Goal: Information Seeking & Learning: Find specific fact

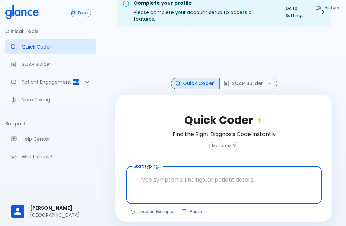
scroll to position [16, 0]
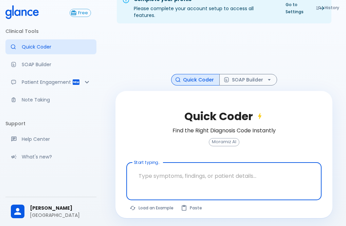
click at [147, 166] on textarea at bounding box center [224, 176] width 186 height 21
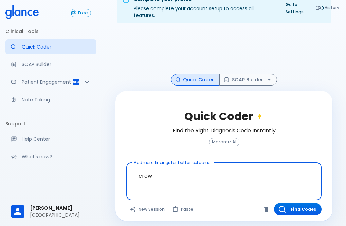
type textarea "crown"
click at [294, 203] on button "Find Codes" at bounding box center [298, 209] width 48 height 13
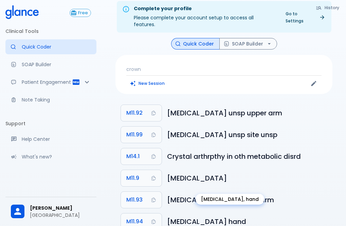
scroll to position [0, 0]
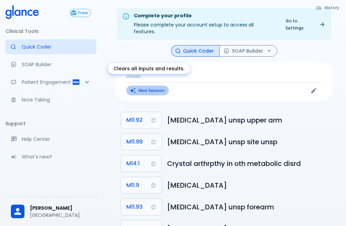
click at [145, 86] on button "New Session" at bounding box center [147, 91] width 42 height 10
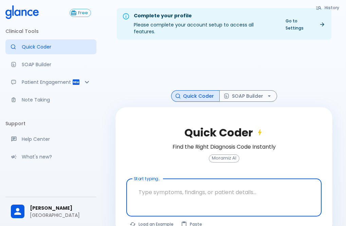
click at [151, 187] on textarea at bounding box center [224, 192] width 186 height 21
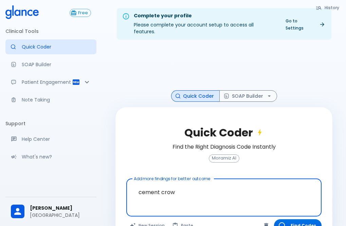
type textarea "cement crown"
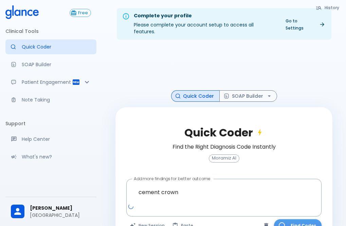
click at [307, 221] on button "Find Codes" at bounding box center [298, 226] width 48 height 13
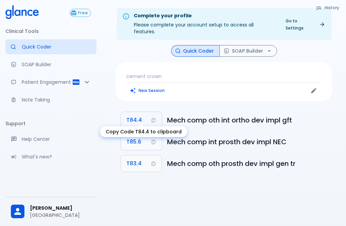
click at [137, 116] on span "T84.4" at bounding box center [134, 121] width 16 height 10
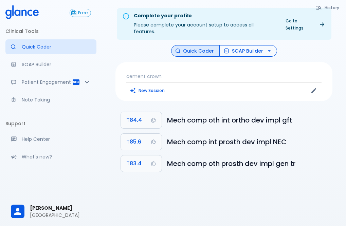
click at [246, 46] on button "SOAP Builder" at bounding box center [249, 51] width 58 height 12
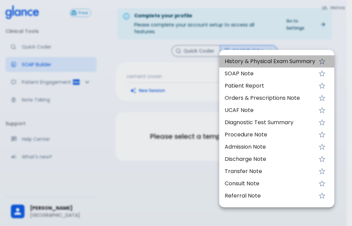
click at [247, 64] on span "History & Physical Exam Summary" at bounding box center [269, 61] width 90 height 8
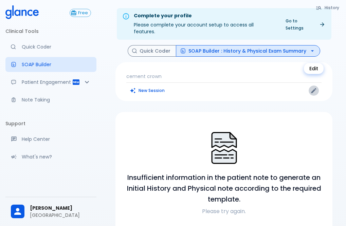
click at [313, 87] on icon "Edit" at bounding box center [314, 90] width 7 height 7
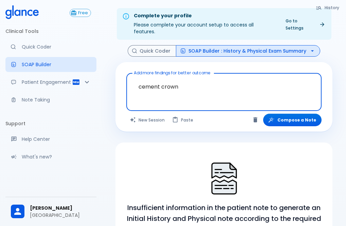
drag, startPoint x: 178, startPoint y: 79, endPoint x: 129, endPoint y: 79, distance: 49.6
click at [129, 79] on div "cement crown x Add more findings for better outcome" at bounding box center [223, 92] width 195 height 38
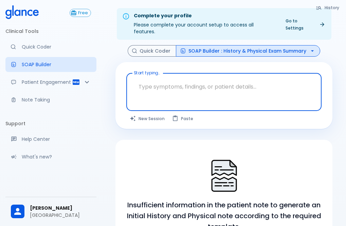
drag, startPoint x: 147, startPoint y: 84, endPoint x: 148, endPoint y: 117, distance: 33.0
click at [148, 89] on textarea at bounding box center [224, 86] width 186 height 21
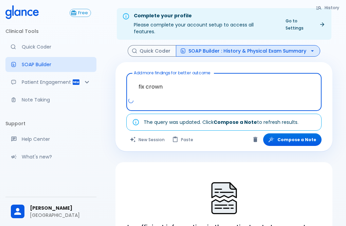
click at [188, 98] on div at bounding box center [225, 104] width 193 height 12
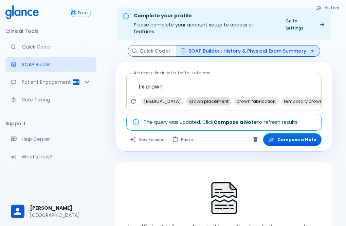
click at [199, 98] on span "crown placement" at bounding box center [209, 102] width 45 height 8
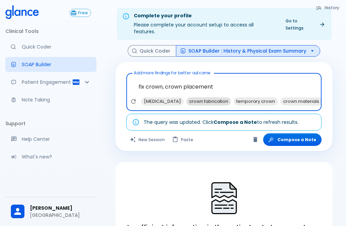
click at [200, 98] on span "crown fabrication" at bounding box center [209, 102] width 45 height 8
click at [271, 83] on textarea "fix crown, crown placement, crown fabrication" at bounding box center [224, 86] width 186 height 21
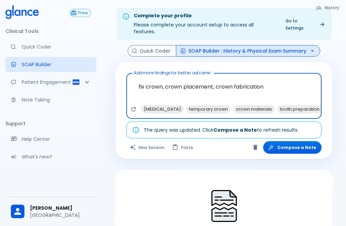
type textarea "fix crown, crown placement, crown fabrication"
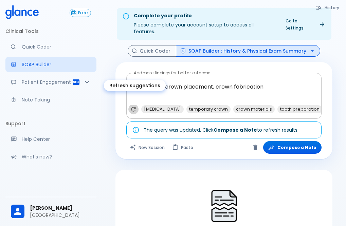
click at [133, 106] on icon "Refresh suggestions" at bounding box center [133, 109] width 7 height 7
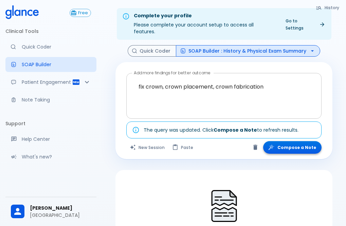
click at [289, 141] on button "Compose a Note" at bounding box center [292, 147] width 58 height 13
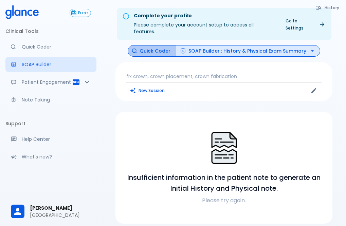
click at [159, 45] on button "Quick Coder" at bounding box center [152, 51] width 49 height 12
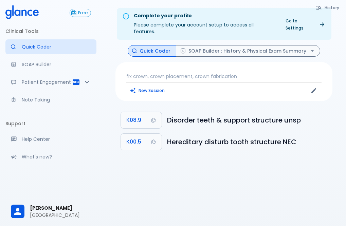
click at [154, 46] on button "Quick Coder" at bounding box center [152, 51] width 49 height 12
click at [165, 73] on p "fix crown, crown placement, crown fabrication" at bounding box center [223, 76] width 195 height 7
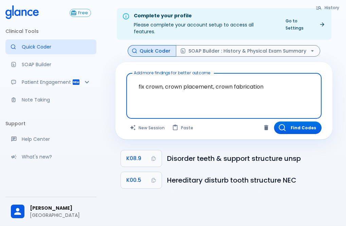
drag, startPoint x: 163, startPoint y: 80, endPoint x: 133, endPoint y: 87, distance: 31.1
click at [132, 78] on textarea "fix crown, crown placement, crown fabrication" at bounding box center [224, 90] width 186 height 29
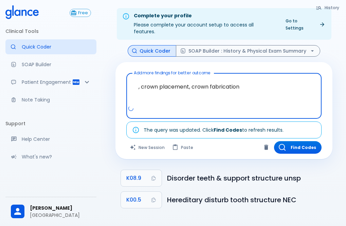
drag, startPoint x: 239, startPoint y: 80, endPoint x: 191, endPoint y: 79, distance: 48.3
click at [191, 79] on textarea ", crown placement, crown fabrication" at bounding box center [224, 90] width 186 height 29
click at [168, 93] on textarea ", crown placement," at bounding box center [224, 90] width 186 height 29
type textarea ", crown placement,"
click at [153, 45] on button "Quick Coder" at bounding box center [152, 51] width 49 height 12
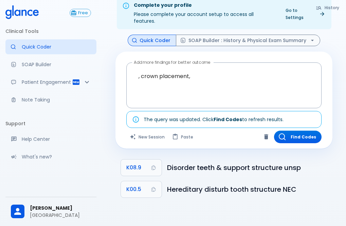
scroll to position [16, 0]
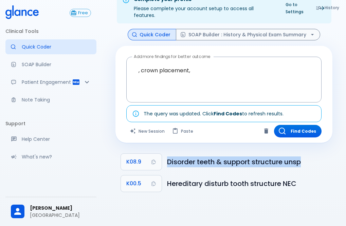
drag, startPoint x: 303, startPoint y: 155, endPoint x: 196, endPoint y: 155, distance: 106.8
click at [167, 149] on ul "K08.9 Disorder teeth & support structure unsp K00.5 Hereditary disturb tooth st…" at bounding box center [224, 173] width 217 height 49
copy h6 "Disorder teeth & support structure unsp"
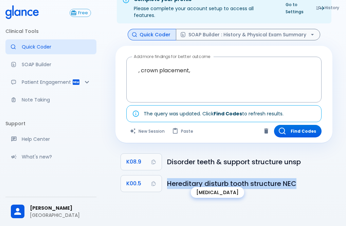
drag, startPoint x: 297, startPoint y: 177, endPoint x: 191, endPoint y: 181, distance: 105.8
click at [169, 178] on h6 "Hereditary disturb tooth structure NEC" at bounding box center [247, 183] width 160 height 11
copy h6 "Hereditary disturb tooth structure NEC"
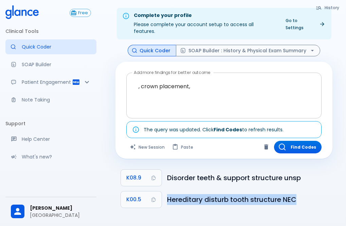
scroll to position [0, 0]
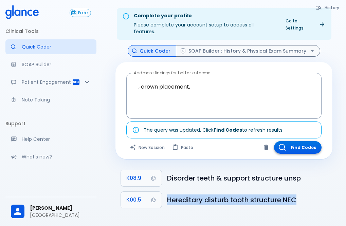
click at [307, 144] on button "Find Codes" at bounding box center [298, 147] width 48 height 13
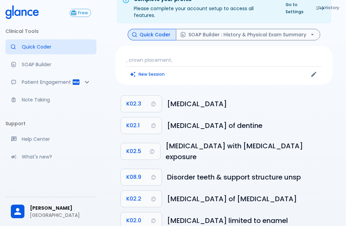
scroll to position [23, 0]
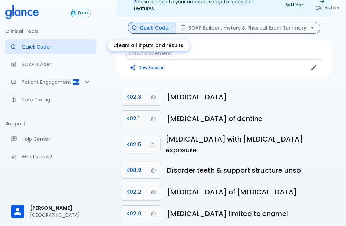
click at [157, 63] on button "New Session" at bounding box center [147, 68] width 42 height 10
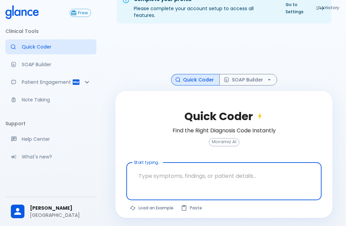
click at [140, 176] on textarea at bounding box center [224, 176] width 186 height 21
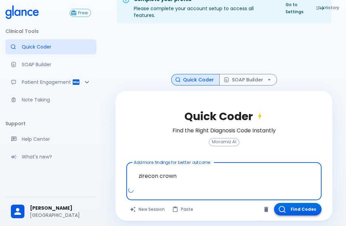
type textarea "zirecon crown"
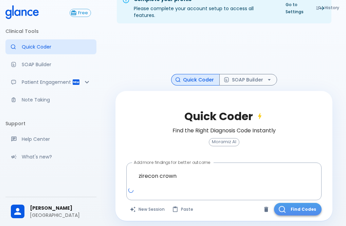
click at [287, 203] on button "Find Codes" at bounding box center [298, 209] width 48 height 13
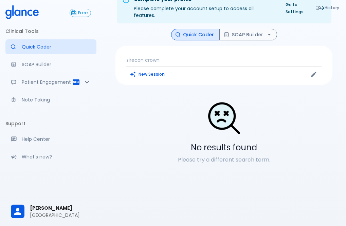
click at [145, 57] on p "zirecon crown" at bounding box center [223, 60] width 195 height 7
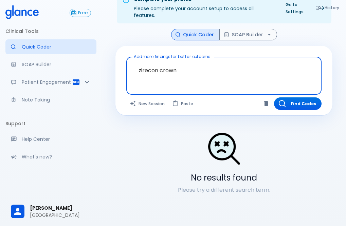
drag, startPoint x: 159, startPoint y: 64, endPoint x: 124, endPoint y: 65, distance: 35.7
click at [124, 65] on div "Add more findings for better outcome zirecon crown x Add more findings for bett…" at bounding box center [224, 81] width 217 height 70
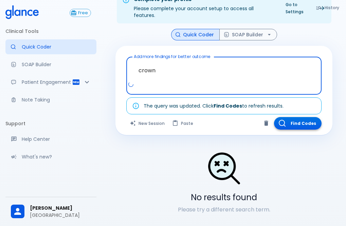
type textarea "crown"
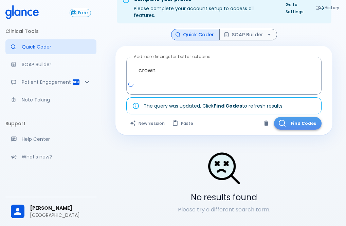
click at [292, 117] on button "Find Codes" at bounding box center [298, 123] width 48 height 13
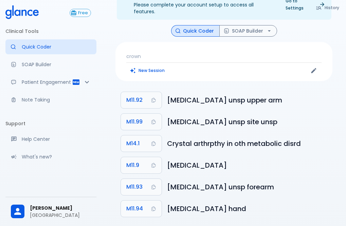
scroll to position [23, 0]
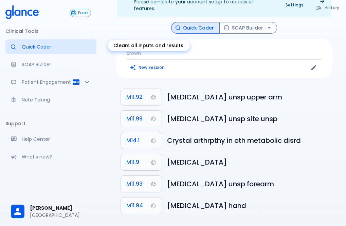
click at [145, 63] on button "New Session" at bounding box center [147, 68] width 42 height 10
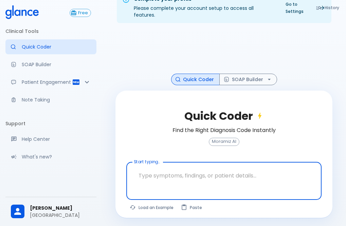
scroll to position [16, 0]
drag, startPoint x: 148, startPoint y: 172, endPoint x: 146, endPoint y: 169, distance: 3.7
click at [148, 172] on textarea at bounding box center [224, 176] width 186 height 21
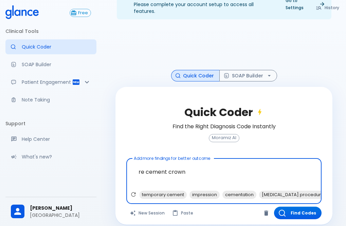
scroll to position [0, 202]
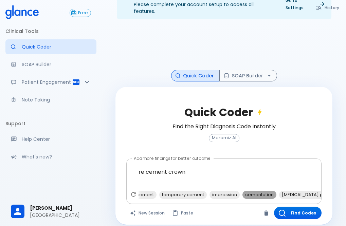
click at [261, 191] on span "cementation" at bounding box center [260, 195] width 34 height 8
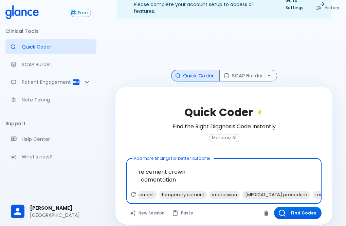
drag, startPoint x: 187, startPoint y: 166, endPoint x: 137, endPoint y: 168, distance: 49.3
click at [135, 162] on textarea "re cement crown , cementation" at bounding box center [224, 175] width 186 height 29
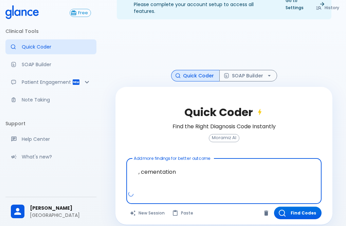
scroll to position [0, 0]
click at [225, 176] on textarea ", cementation" at bounding box center [224, 175] width 186 height 29
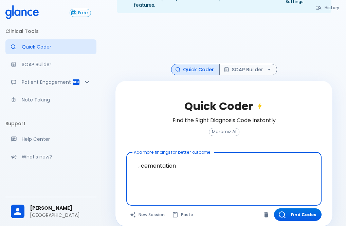
scroll to position [28, 0]
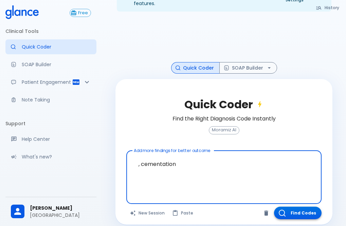
type textarea ", cementation"
click at [293, 207] on button "Find Codes" at bounding box center [298, 213] width 48 height 13
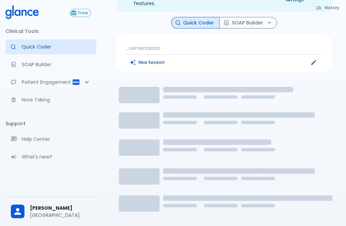
scroll to position [16, 0]
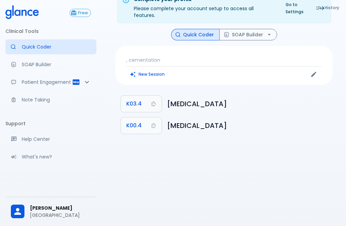
drag, startPoint x: 229, startPoint y: 96, endPoint x: 174, endPoint y: 97, distance: 55.8
click at [165, 97] on li "K03.4 [MEDICAL_DATA]" at bounding box center [224, 104] width 217 height 22
copy h6 "[MEDICAL_DATA]"
click at [276, 120] on h6 "[MEDICAL_DATA]" at bounding box center [247, 125] width 160 height 11
drag, startPoint x: 274, startPoint y: 119, endPoint x: 269, endPoint y: 118, distance: 4.8
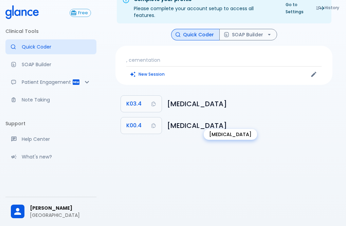
click at [268, 120] on h6 "[MEDICAL_DATA]" at bounding box center [247, 125] width 160 height 11
click at [283, 120] on h6 "[MEDICAL_DATA]" at bounding box center [247, 125] width 160 height 11
drag, startPoint x: 281, startPoint y: 118, endPoint x: 172, endPoint y: 117, distance: 108.8
click at [170, 120] on h6 "[MEDICAL_DATA]" at bounding box center [247, 125] width 160 height 11
drag, startPoint x: 185, startPoint y: 119, endPoint x: 192, endPoint y: 144, distance: 26.4
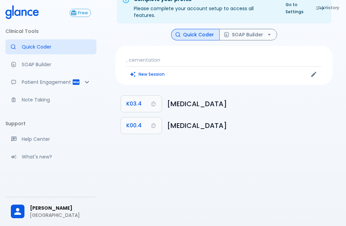
click at [192, 144] on div "Complete your profile Please complete your account setup to access all features…" at bounding box center [224, 105] width 244 height 243
drag, startPoint x: 275, startPoint y: 120, endPoint x: 171, endPoint y: 119, distance: 104.4
click at [169, 120] on h6 "[MEDICAL_DATA]" at bounding box center [247, 125] width 160 height 11
copy h6 "[MEDICAL_DATA]"
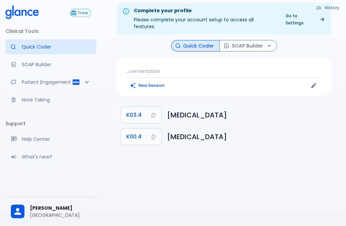
scroll to position [0, 0]
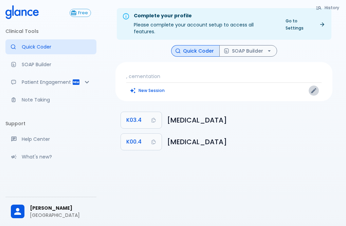
click at [312, 88] on icon "Edit" at bounding box center [314, 90] width 5 height 5
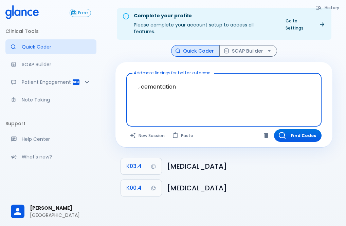
drag, startPoint x: 173, startPoint y: 88, endPoint x: 133, endPoint y: 94, distance: 40.8
click at [126, 88] on div ", cementation x Add more findings for better outcome" at bounding box center [223, 100] width 195 height 54
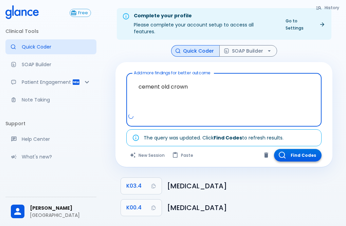
type textarea "cement old crown"
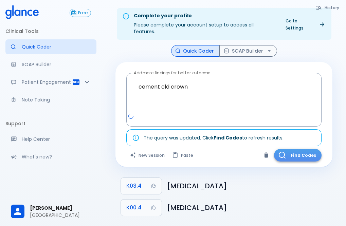
click at [301, 153] on button "Find Codes" at bounding box center [298, 155] width 48 height 13
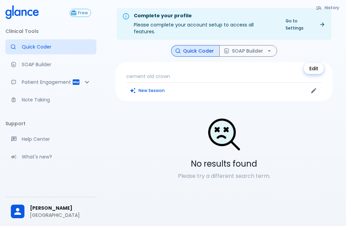
click at [310, 86] on button "Edit" at bounding box center [314, 91] width 10 height 10
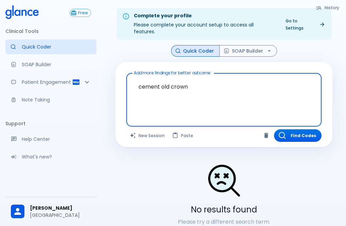
drag, startPoint x: 189, startPoint y: 87, endPoint x: 108, endPoint y: 88, distance: 80.2
click at [108, 88] on div "History Quick Coder SOAP Builder Add more findings for better outcome cement ol…" at bounding box center [224, 141] width 234 height 192
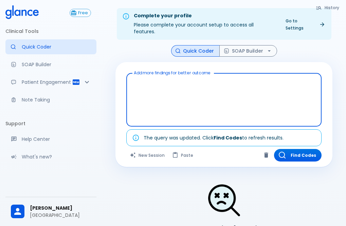
click at [152, 82] on textarea at bounding box center [224, 94] width 186 height 37
click at [146, 82] on textarea at bounding box center [224, 94] width 186 height 37
click at [136, 79] on textarea at bounding box center [224, 94] width 186 height 37
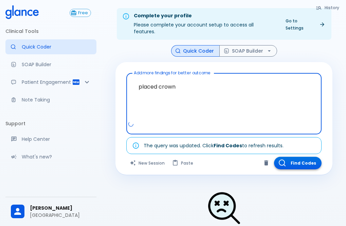
type textarea "placed crown"
click at [303, 162] on button "Find Codes" at bounding box center [298, 163] width 48 height 13
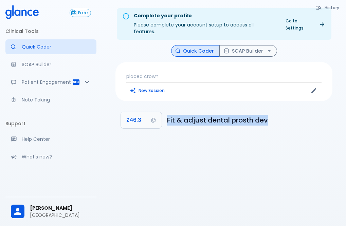
drag, startPoint x: 270, startPoint y: 112, endPoint x: 170, endPoint y: 113, distance: 100.0
click at [168, 115] on h6 "Fit & adjust dental prosth dev" at bounding box center [247, 120] width 160 height 11
copy h6 "Fit & adjust dental prosth dev"
click at [151, 86] on button "New Session" at bounding box center [147, 91] width 42 height 10
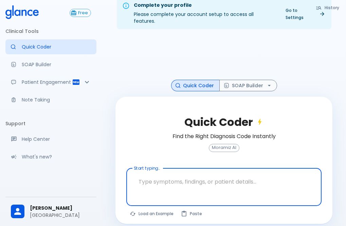
scroll to position [16, 0]
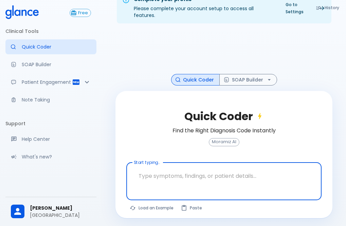
click at [143, 170] on textarea at bounding box center [224, 176] width 186 height 21
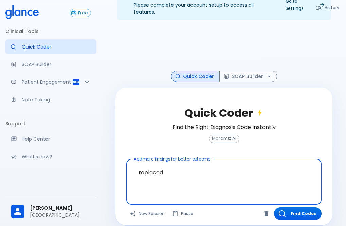
scroll to position [20, 0]
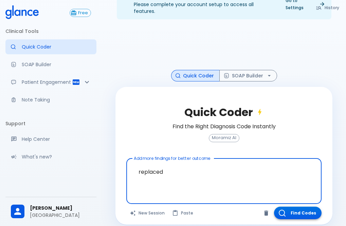
type textarea "replaced"
click at [303, 207] on button "Find Codes" at bounding box center [298, 213] width 48 height 13
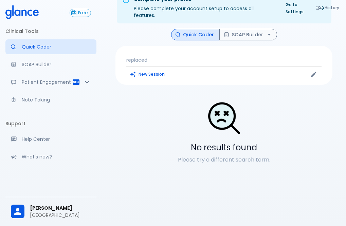
scroll to position [16, 0]
click at [314, 71] on icon "Edit" at bounding box center [314, 74] width 7 height 7
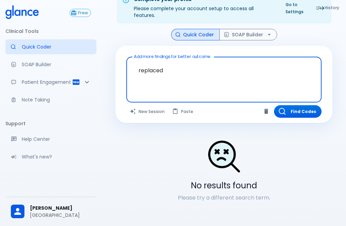
click at [175, 67] on textarea "replaced" at bounding box center [224, 74] width 186 height 29
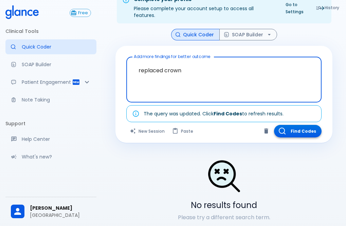
type textarea "replaced crown"
click at [311, 127] on button "Find Codes" at bounding box center [298, 131] width 48 height 13
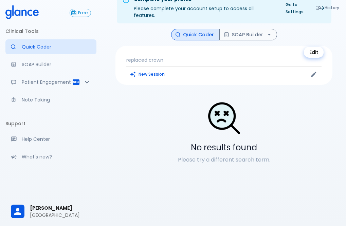
click at [311, 71] on icon "Edit" at bounding box center [314, 74] width 7 height 7
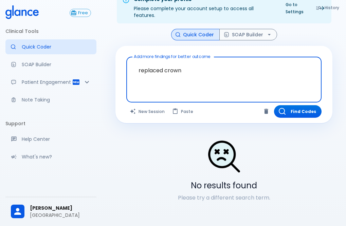
drag, startPoint x: 143, startPoint y: 64, endPoint x: 140, endPoint y: 68, distance: 5.3
click at [143, 64] on textarea "replaced crown" at bounding box center [224, 74] width 186 height 29
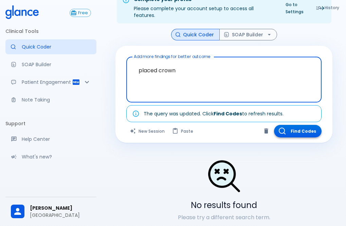
type textarea "placed crown"
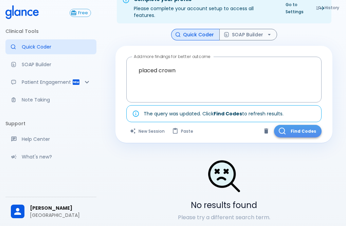
click at [296, 125] on button "Find Codes" at bounding box center [298, 131] width 48 height 13
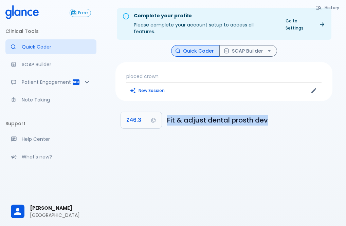
drag, startPoint x: 268, startPoint y: 114, endPoint x: 173, endPoint y: 109, distance: 95.0
click at [164, 109] on li "Z46.3 Fit & adjust dental prosth dev" at bounding box center [224, 120] width 217 height 22
copy h6 "Fit & adjust dental prosth dev"
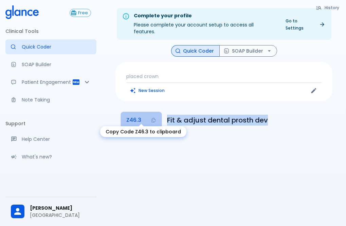
click at [146, 115] on button "Z46.3" at bounding box center [141, 120] width 41 height 16
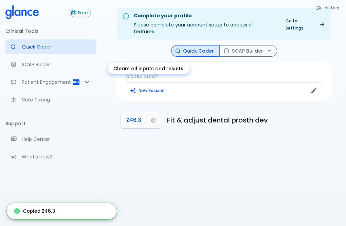
click at [169, 66] on div "Clears all inputs and results." at bounding box center [149, 68] width 82 height 11
click at [186, 68] on div "Clears all inputs and results." at bounding box center [149, 68] width 82 height 11
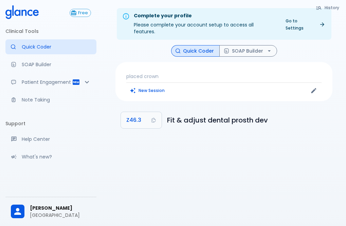
click at [190, 73] on p "placed crown" at bounding box center [223, 76] width 195 height 7
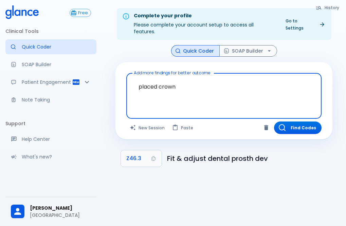
drag, startPoint x: 177, startPoint y: 80, endPoint x: 133, endPoint y: 82, distance: 43.6
click at [133, 82] on textarea "placed crown" at bounding box center [224, 90] width 186 height 29
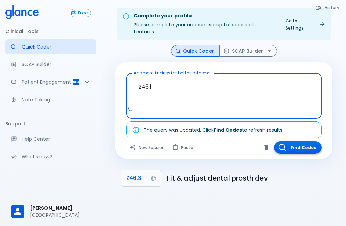
type textarea "Z46.1"
click at [304, 143] on button "Find Codes" at bounding box center [298, 147] width 48 height 13
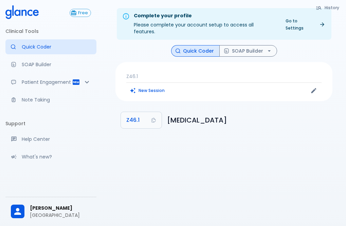
drag, startPoint x: 297, startPoint y: 114, endPoint x: 169, endPoint y: 110, distance: 127.5
click at [168, 109] on li "Z46.1 Fitting and adjustment of hearing aid" at bounding box center [224, 120] width 217 height 22
copy h6 "Fitting and adjustment of hearing aid"
